Goal: Feedback & Contribution: Leave review/rating

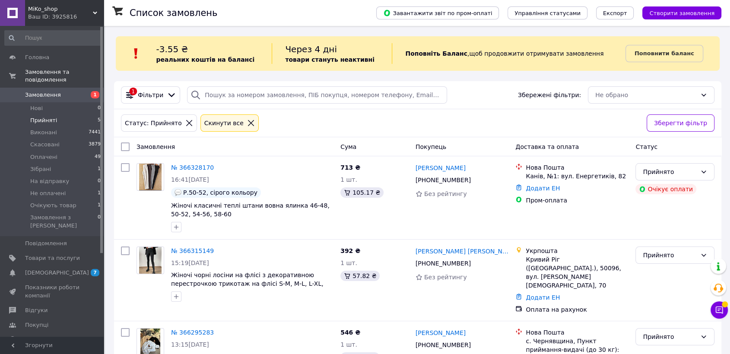
click at [75, 115] on li "Прийняті 5" at bounding box center [53, 121] width 106 height 12
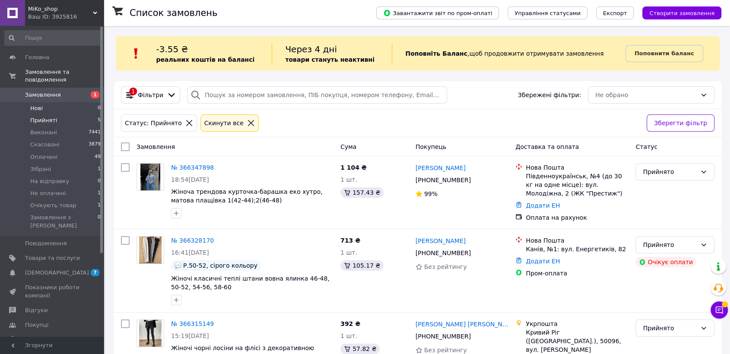
click at [55, 102] on li "Нові 0" at bounding box center [53, 108] width 106 height 12
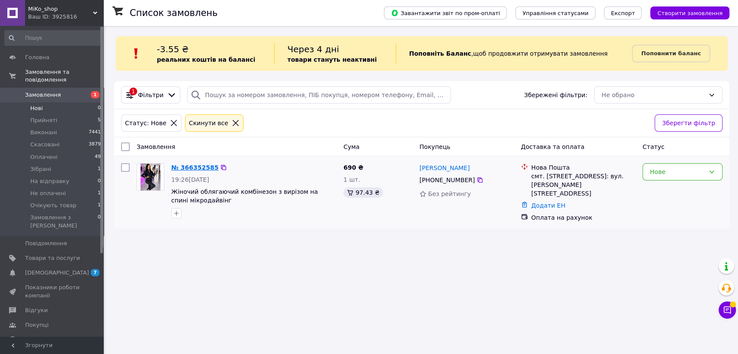
click at [196, 166] on link "№ 366352585" at bounding box center [194, 167] width 47 height 7
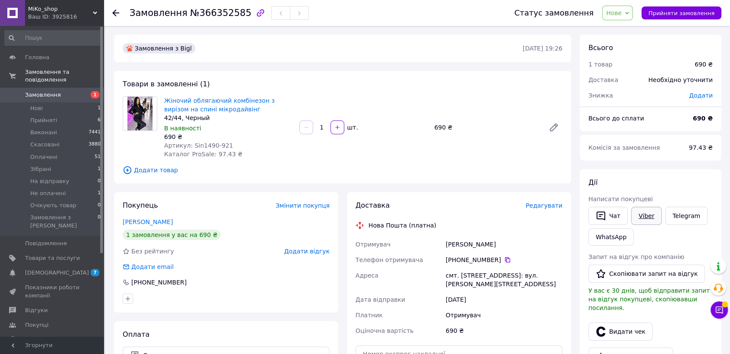
click at [645, 213] on link "Viber" at bounding box center [646, 216] width 30 height 18
click at [308, 253] on span "Додати відгук" at bounding box center [306, 251] width 45 height 7
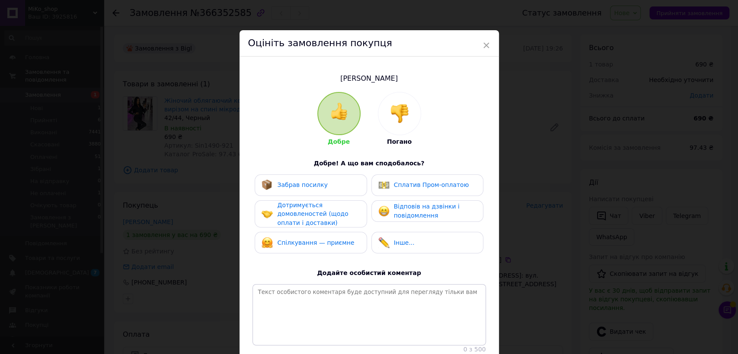
click at [403, 129] on div at bounding box center [399, 113] width 42 height 42
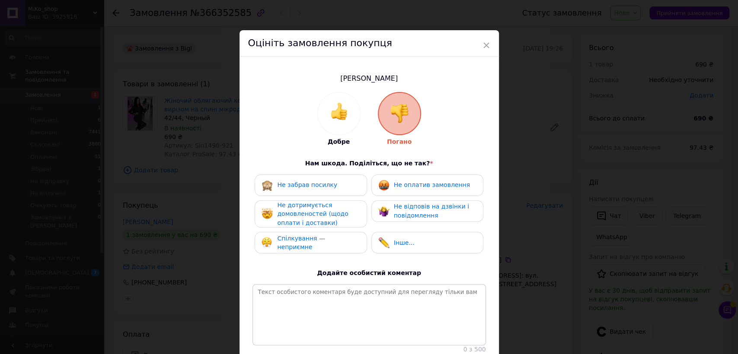
click at [405, 191] on div "Не оплатив замовлення" at bounding box center [427, 186] width 112 height 22
drag, startPoint x: 334, startPoint y: 207, endPoint x: 330, endPoint y: 236, distance: 29.2
click at [334, 208] on div "Не дотримується домовленостей (щодо оплати і доставки)" at bounding box center [318, 214] width 82 height 27
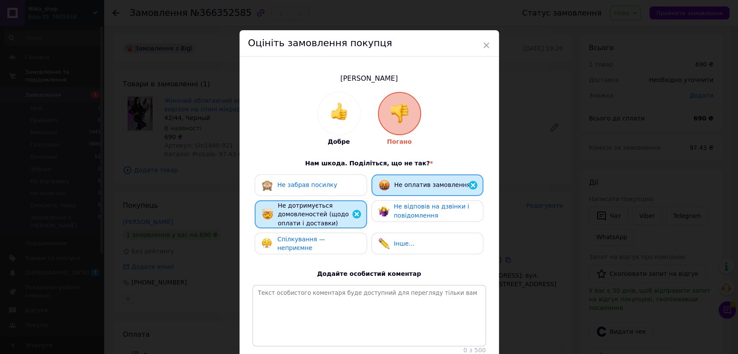
drag, startPoint x: 330, startPoint y: 236, endPoint x: 347, endPoint y: 242, distance: 18.2
click at [330, 236] on div "Спілкування — неприємне" at bounding box center [311, 244] width 112 height 22
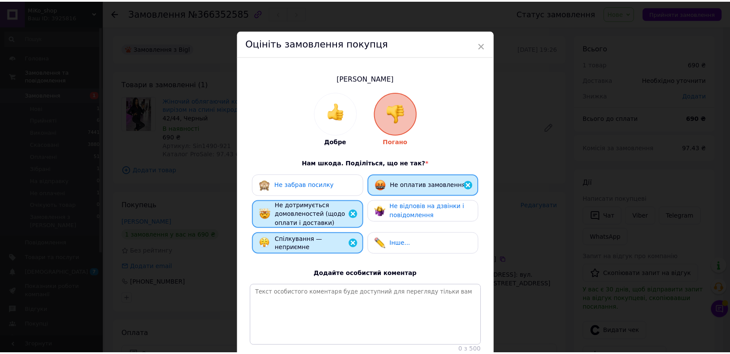
scroll to position [73, 0]
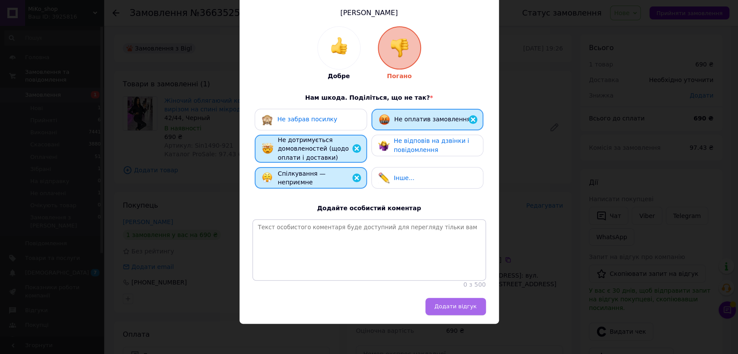
click at [459, 304] on span "Додати відгук" at bounding box center [455, 306] width 42 height 6
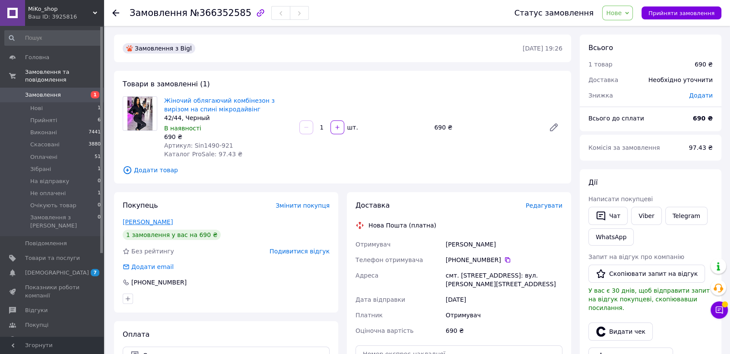
click at [156, 222] on link "[PERSON_NAME]" at bounding box center [148, 222] width 50 height 7
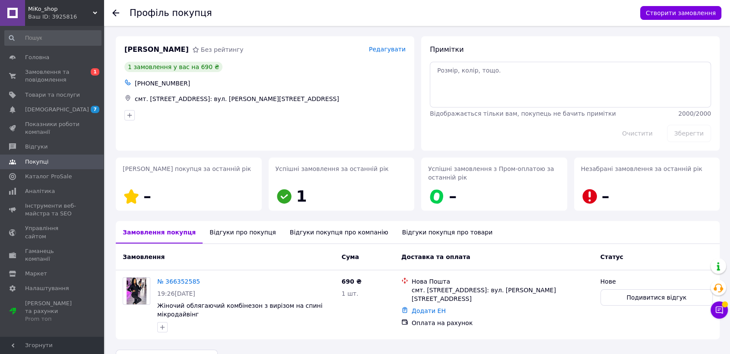
click at [227, 235] on div "Відгуки про покупця" at bounding box center [243, 232] width 80 height 22
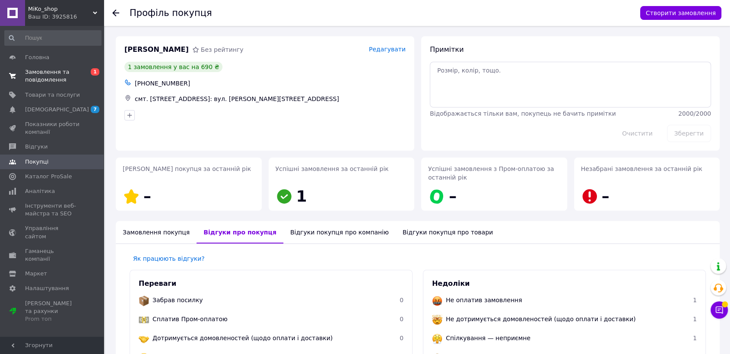
click at [74, 80] on span "Замовлення та повідомлення" at bounding box center [52, 76] width 55 height 16
